Goal: Transaction & Acquisition: Download file/media

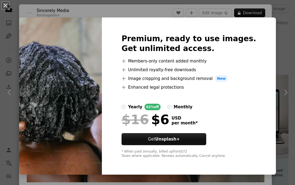
scroll to position [246, 0]
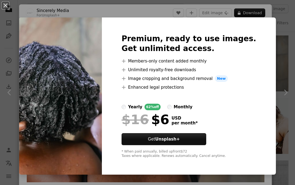
click at [291, 32] on div "An X shape Premium, ready to use images. Get unlimited access. A plus sign Memb…" at bounding box center [147, 92] width 295 height 185
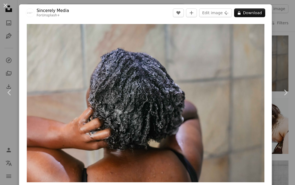
click at [285, 37] on div "An X shape Chevron left Chevron right Sincerely Media For Unsplash+ A heart A p…" at bounding box center [147, 92] width 295 height 185
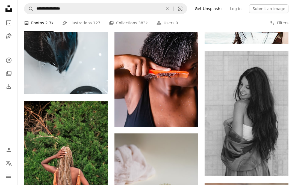
scroll to position [356, 0]
click at [179, 93] on img at bounding box center [156, 64] width 84 height 126
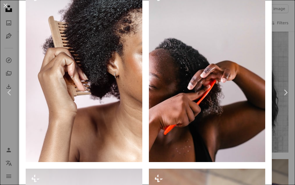
scroll to position [436, 0]
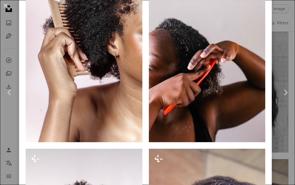
click at [129, 137] on button "A lock Download" at bounding box center [121, 132] width 31 height 9
